Goal: Task Accomplishment & Management: Use online tool/utility

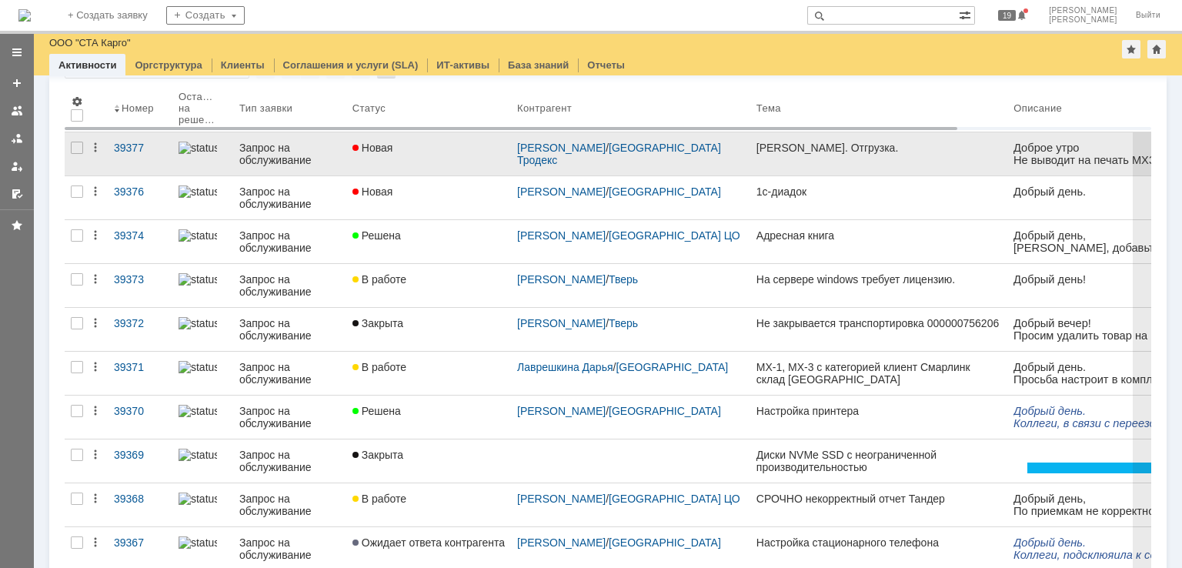
click at [459, 152] on div "Новая" at bounding box center [428, 148] width 152 height 12
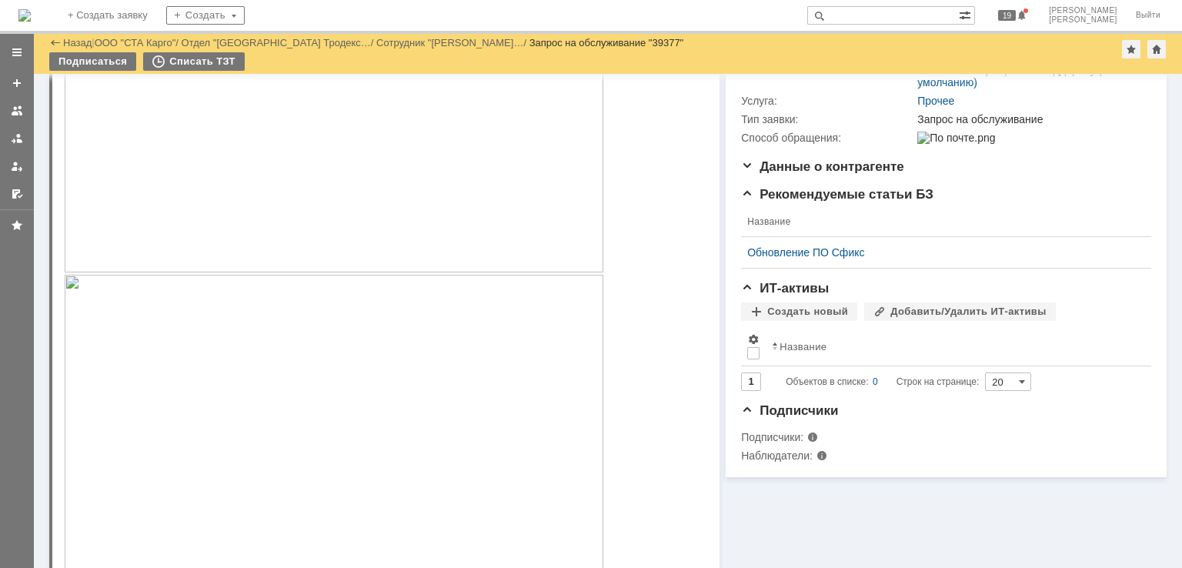
scroll to position [308, 0]
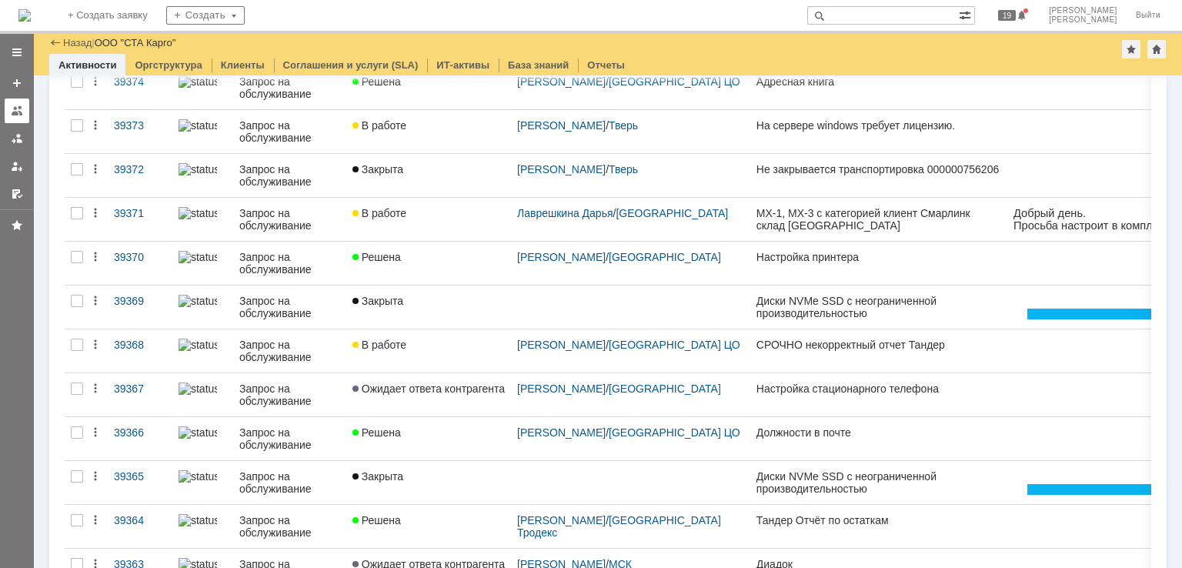
click at [18, 112] on div at bounding box center [17, 111] width 12 height 12
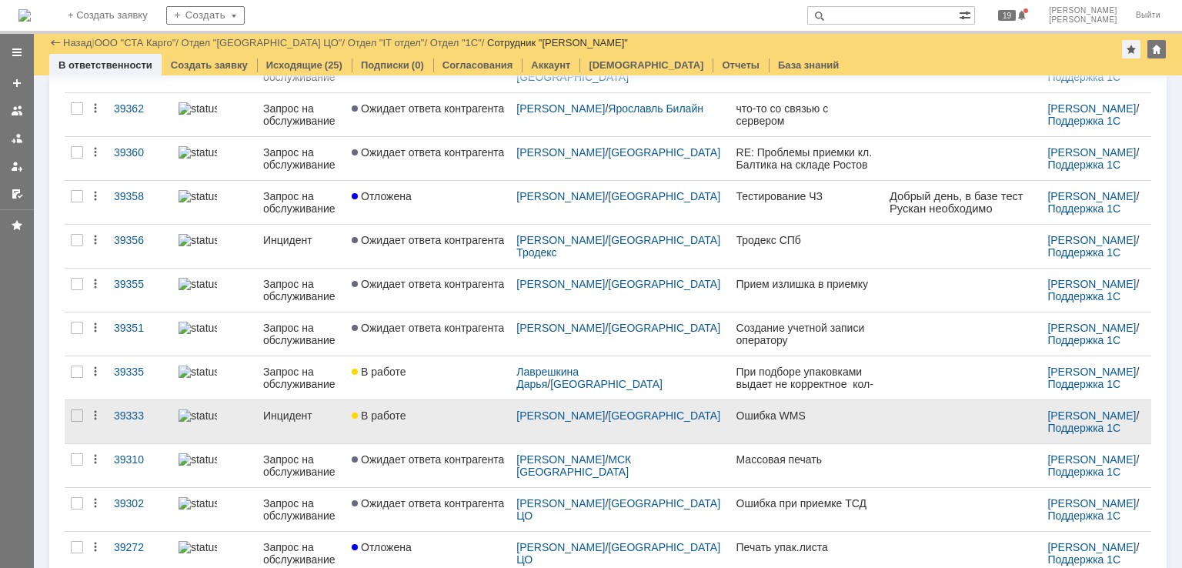
click at [443, 416] on div "В работе" at bounding box center [428, 415] width 152 height 12
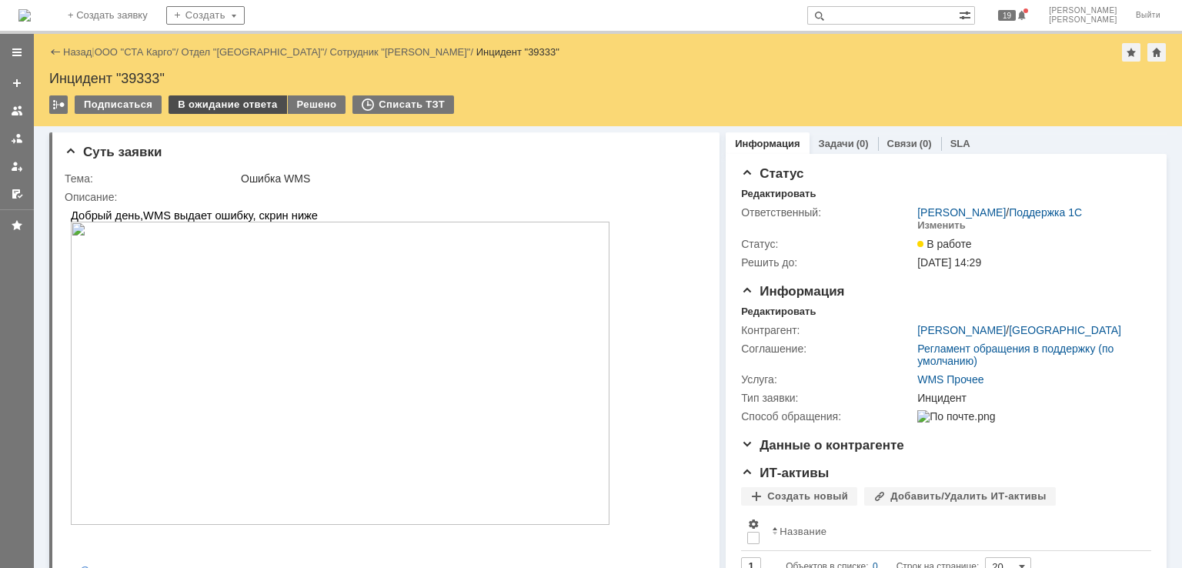
click at [233, 105] on div "В ожидание ответа" at bounding box center [228, 104] width 118 height 18
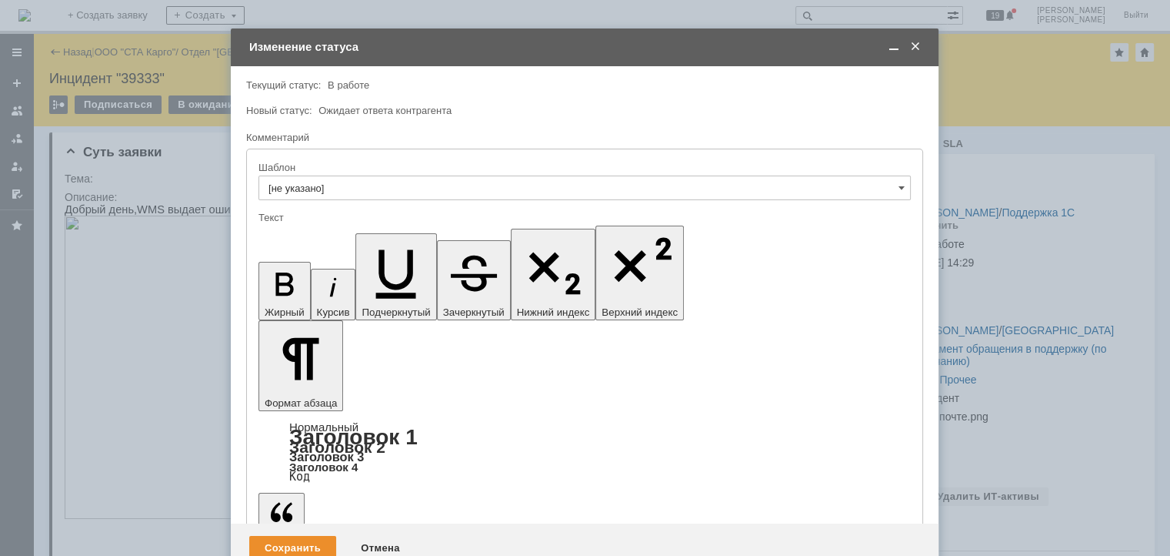
click at [299, 536] on div "Сохранить" at bounding box center [292, 548] width 87 height 25
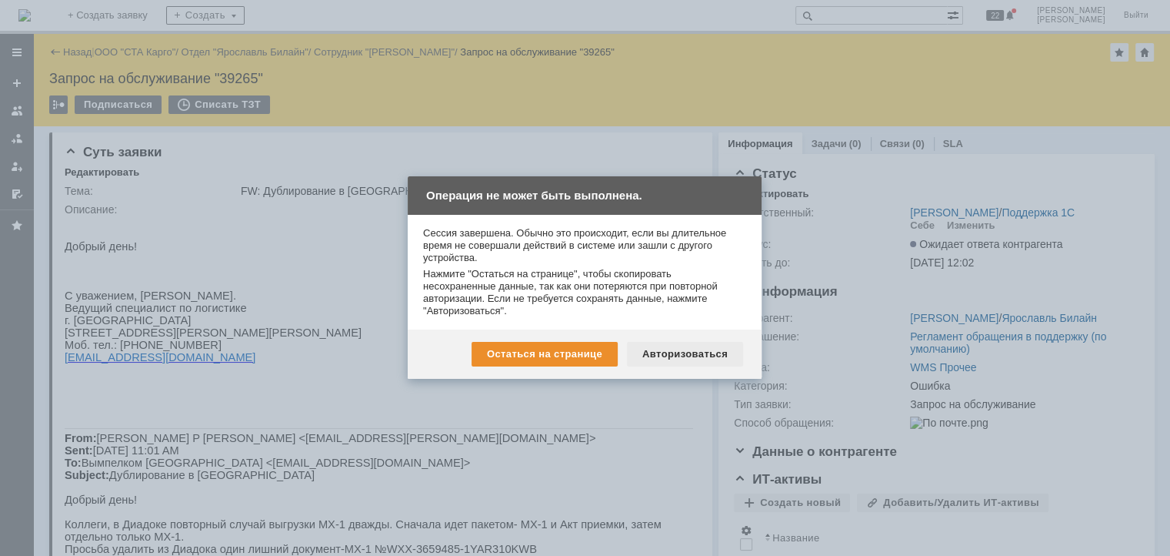
drag, startPoint x: 686, startPoint y: 349, endPoint x: 619, endPoint y: 131, distance: 228.3
click at [686, 349] on div "Авторизоваться" at bounding box center [685, 354] width 116 height 25
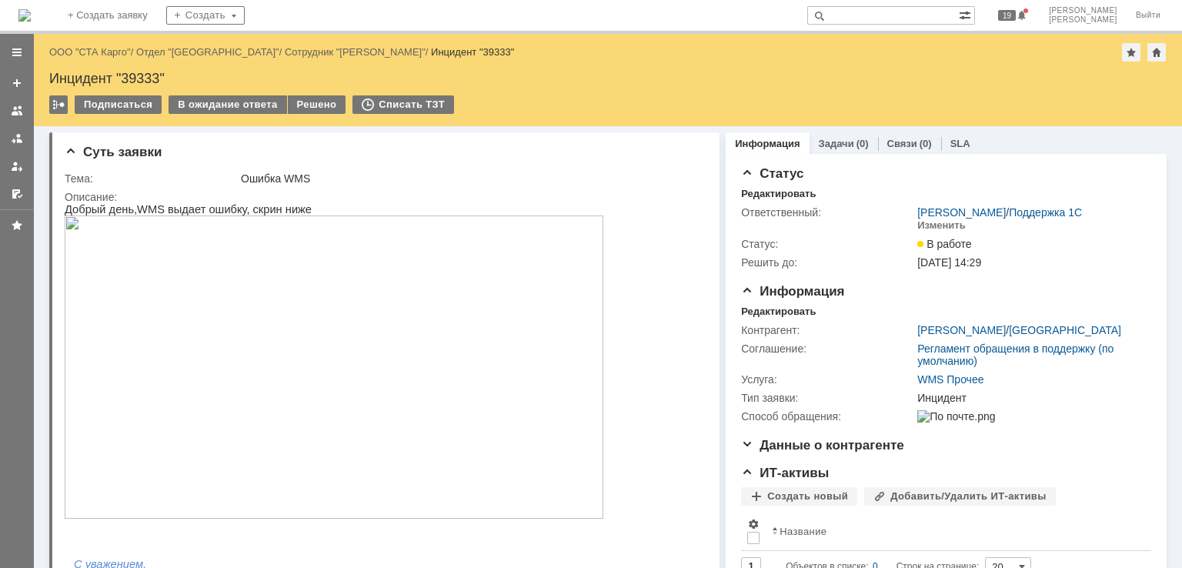
click at [350, 293] on img at bounding box center [334, 366] width 539 height 303
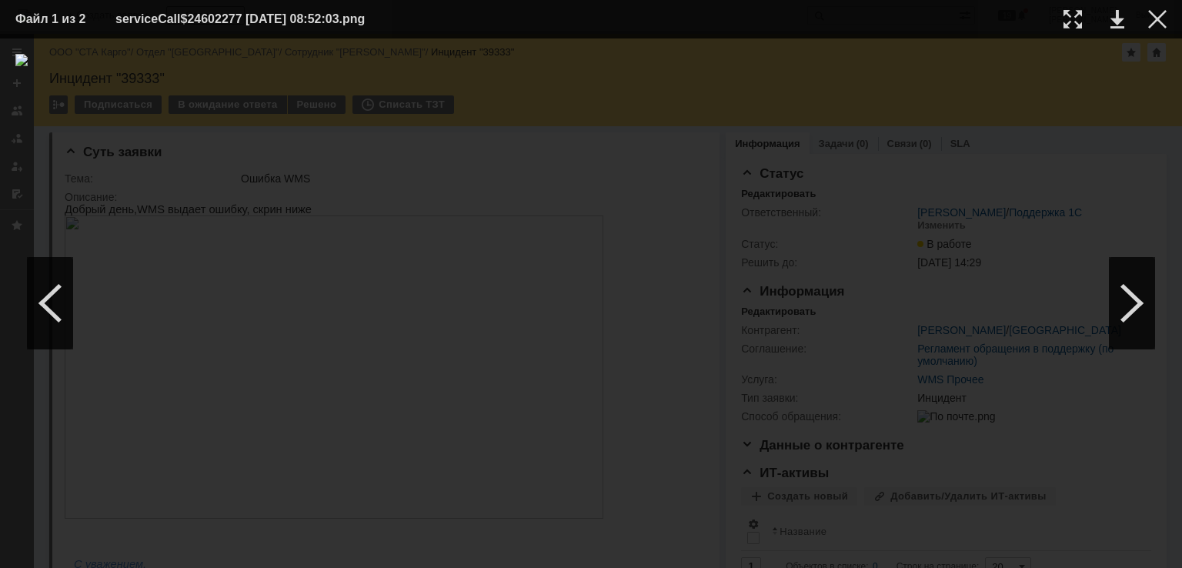
click at [1157, 28] on td at bounding box center [1145, 19] width 42 height 23
click at [1160, 18] on div at bounding box center [1157, 19] width 18 height 18
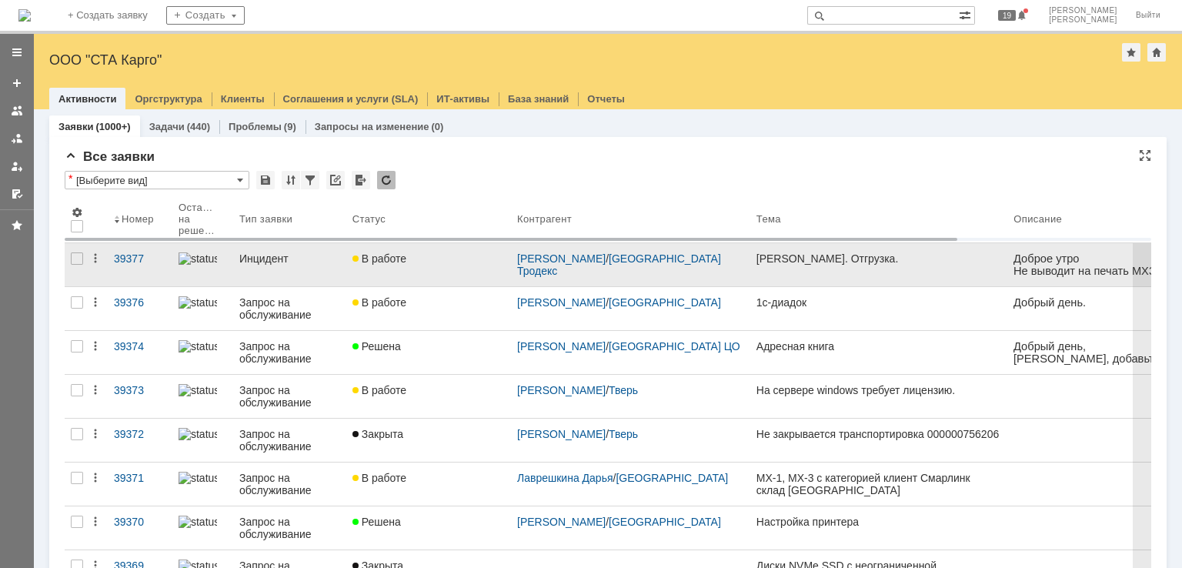
click at [439, 261] on div "В работе" at bounding box center [428, 258] width 152 height 12
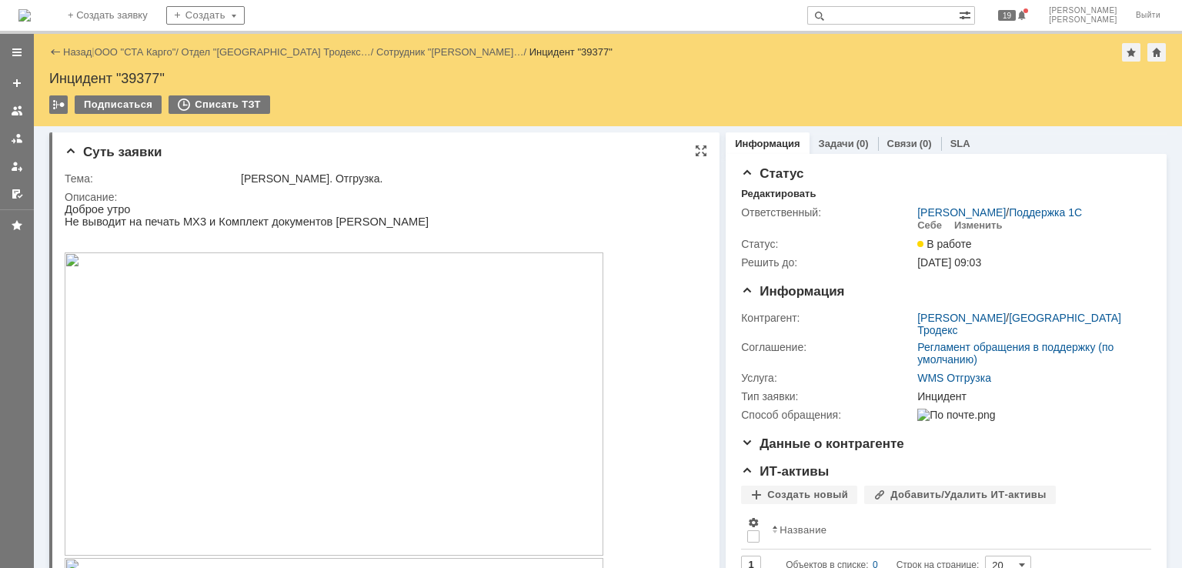
click at [316, 324] on img at bounding box center [334, 403] width 539 height 303
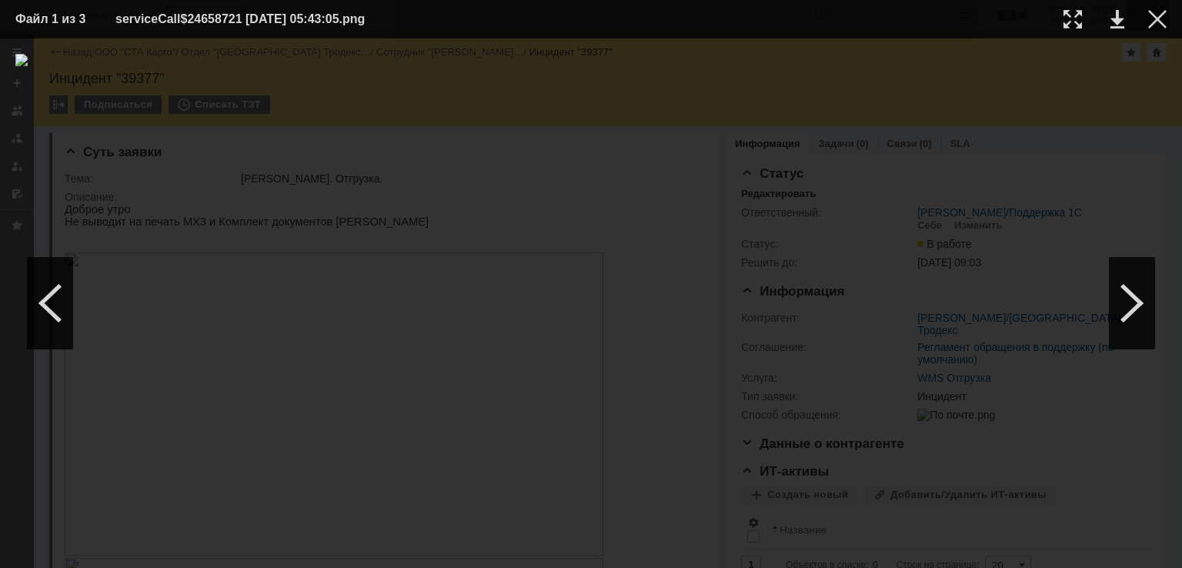
click at [1157, 24] on div at bounding box center [1157, 19] width 18 height 18
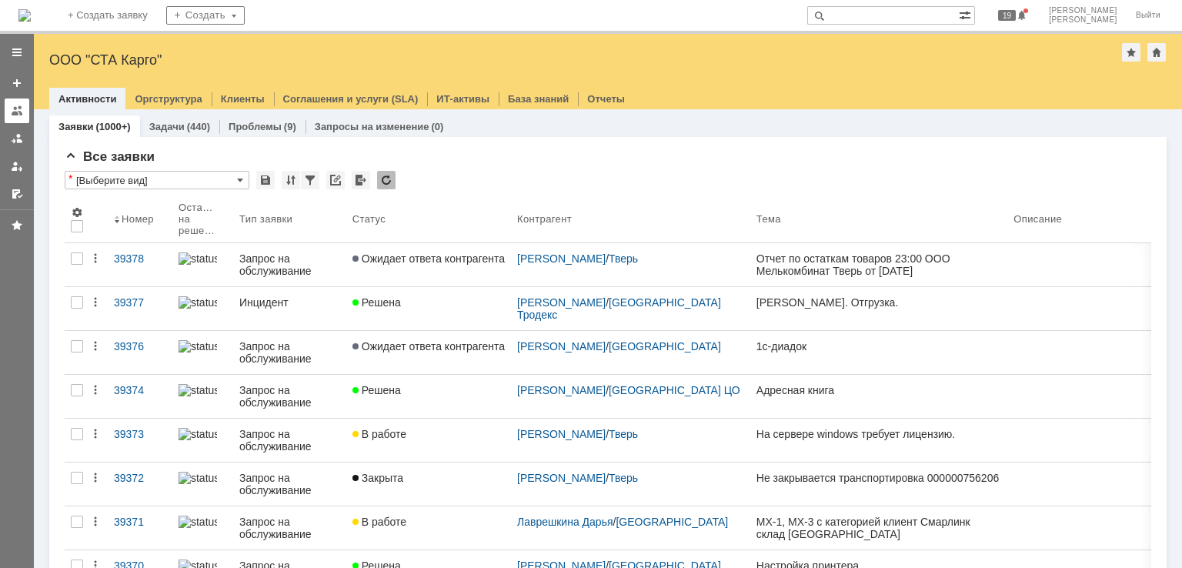
click at [24, 104] on link at bounding box center [17, 110] width 25 height 25
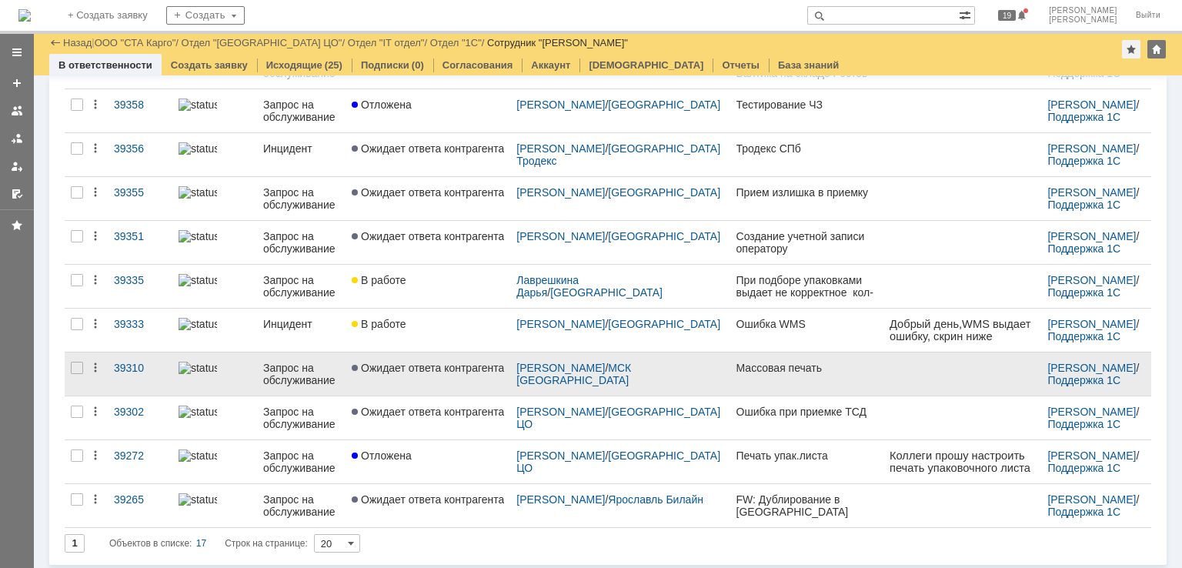
click at [437, 372] on link "Ожидает ответа контрагента" at bounding box center [427, 373] width 165 height 43
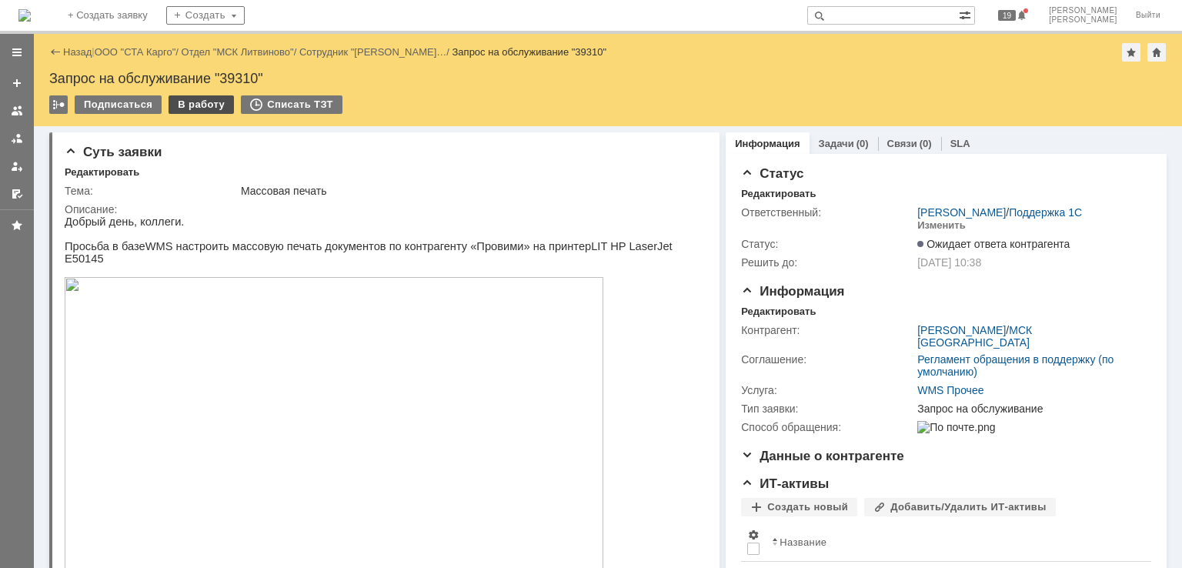
click at [197, 104] on div "В работу" at bounding box center [201, 104] width 65 height 18
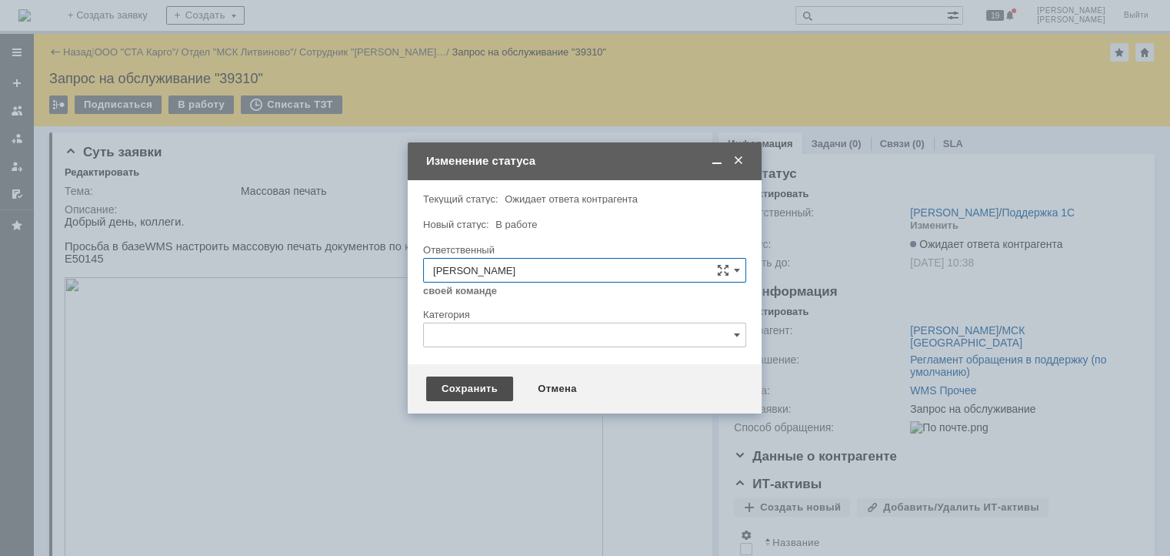
click at [465, 395] on div "Сохранить" at bounding box center [469, 388] width 87 height 25
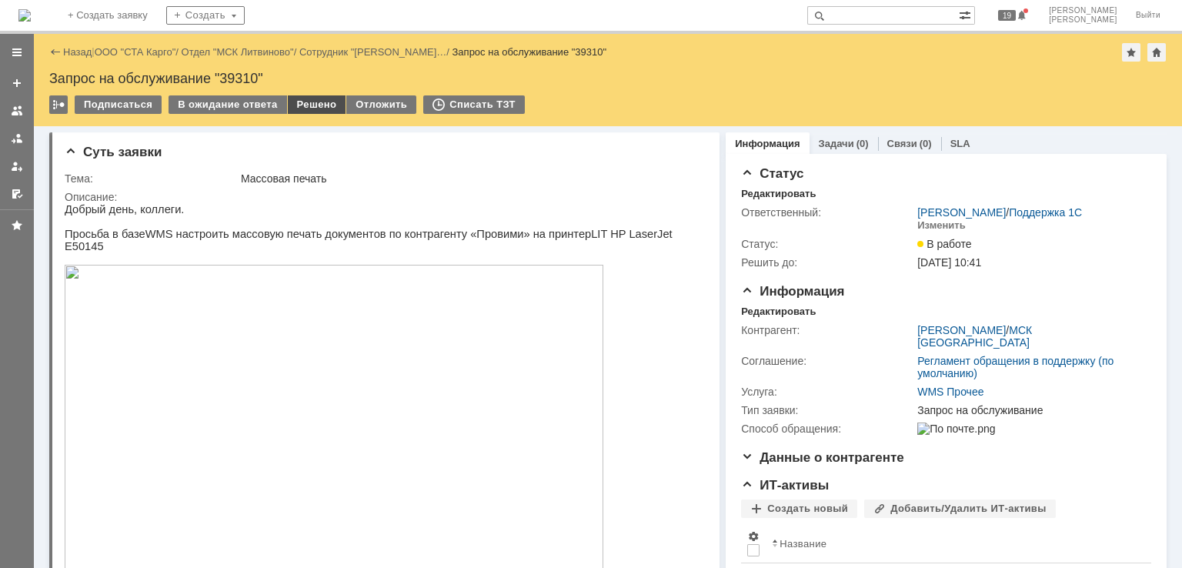
click at [305, 108] on div "Решено" at bounding box center [317, 104] width 58 height 18
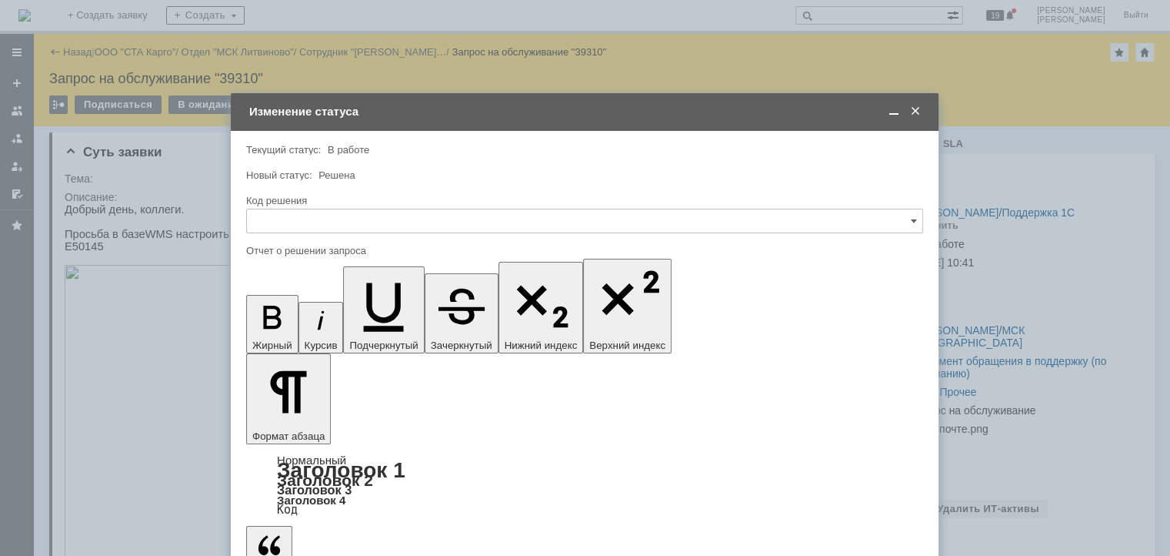
click at [312, 209] on input "text" at bounding box center [584, 221] width 677 height 25
drag, startPoint x: 289, startPoint y: 420, endPoint x: 295, endPoint y: 407, distance: 14.1
click at [289, 421] on span "Решено" at bounding box center [584, 427] width 657 height 12
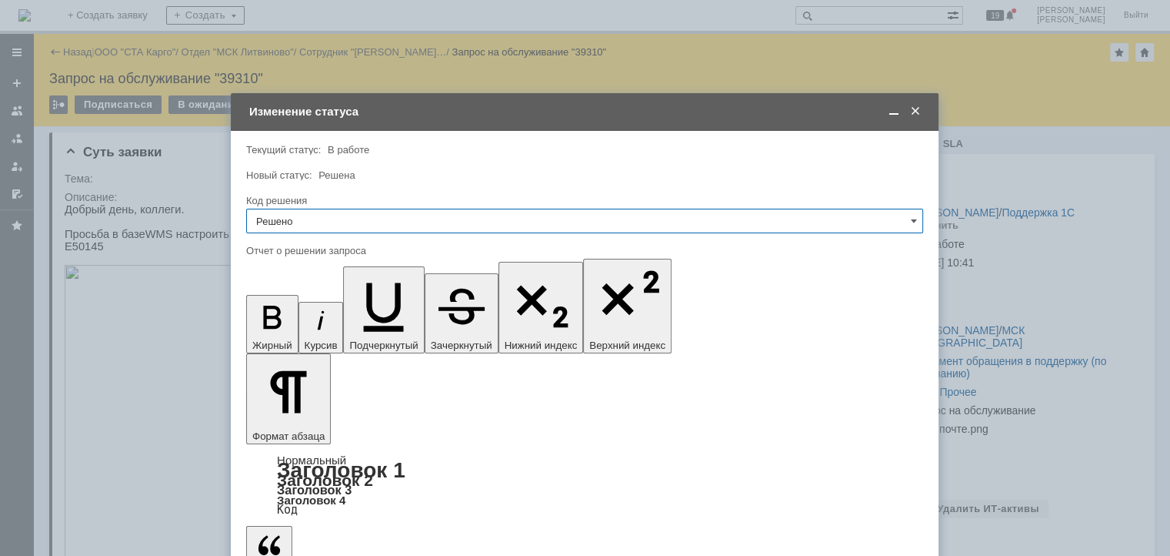
type input "Решено"
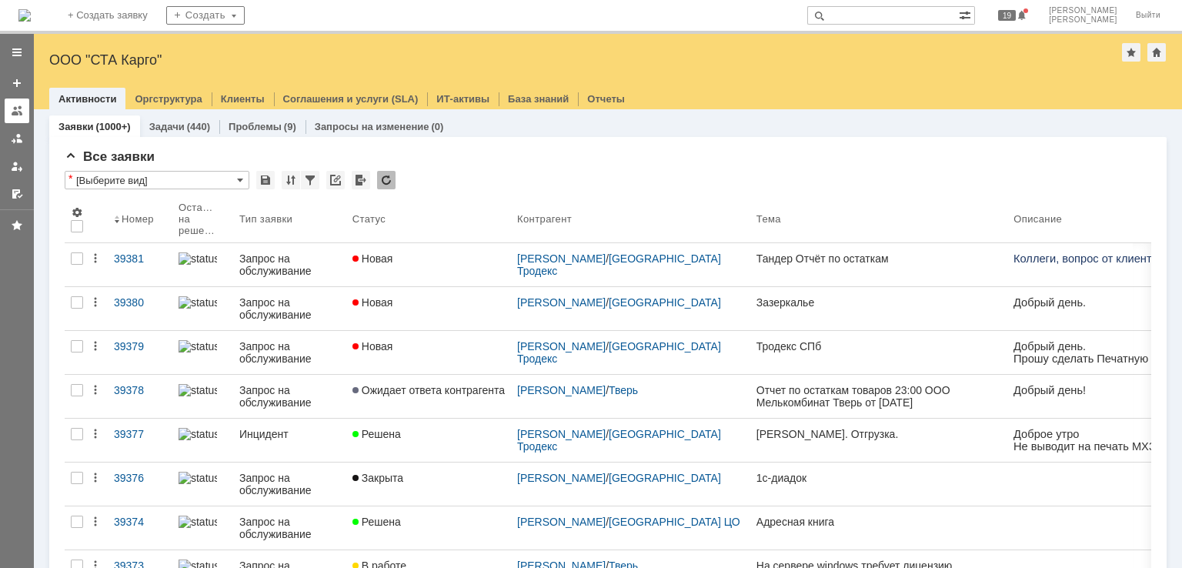
click at [20, 112] on div at bounding box center [17, 111] width 12 height 12
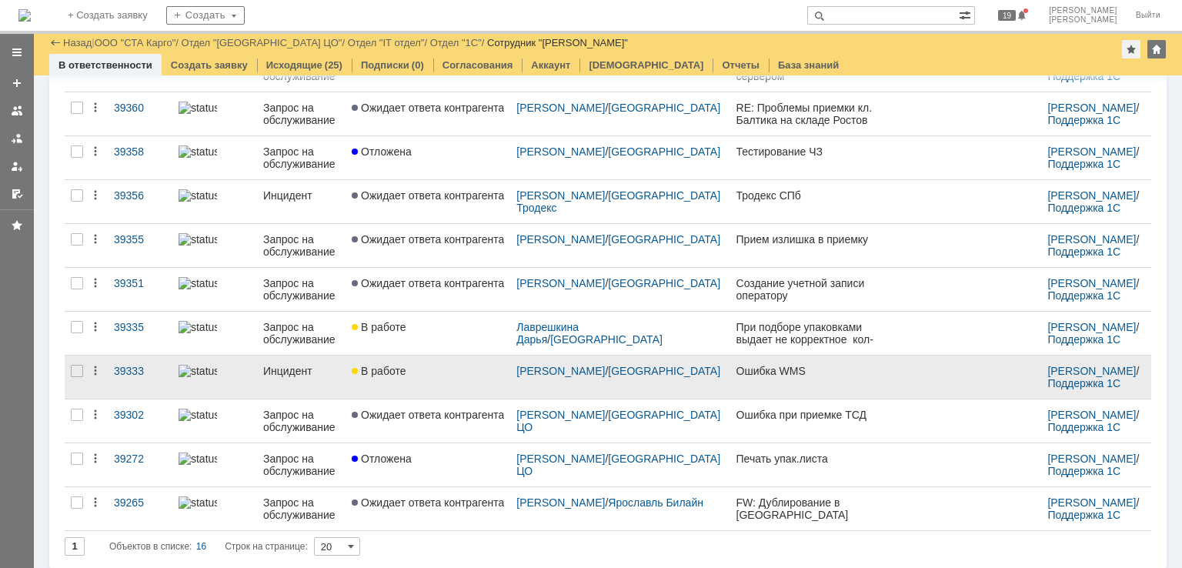
scroll to position [400, 0]
